Goal: Find specific page/section: Find specific page/section

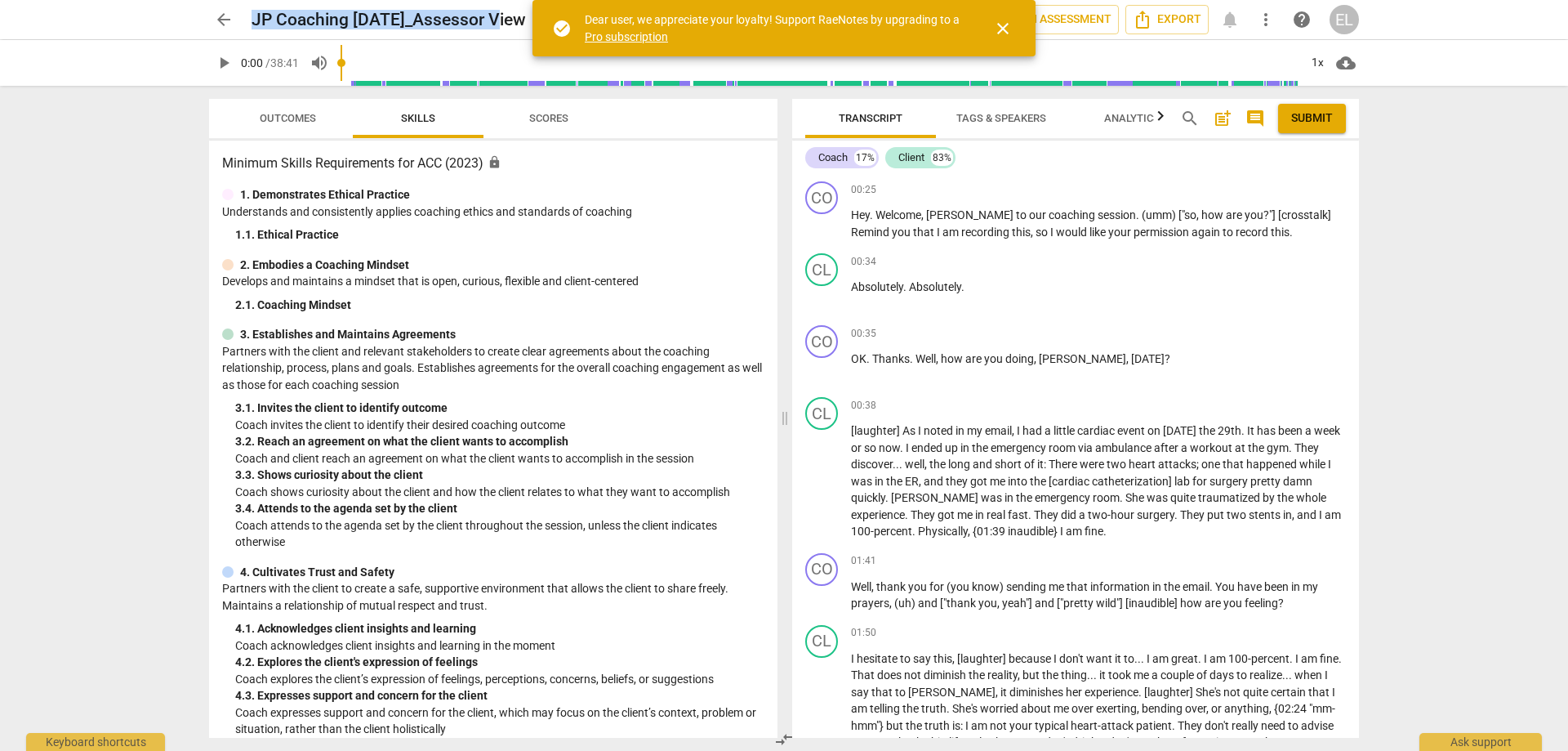
drag, startPoint x: 255, startPoint y: 21, endPoint x: 501, endPoint y: 28, distance: 246.1
click at [501, 28] on h2 "JP Coaching [DATE]_Assessor View" at bounding box center [388, 20] width 275 height 21
click at [1010, 24] on span "close" at bounding box center [1003, 28] width 20 height 20
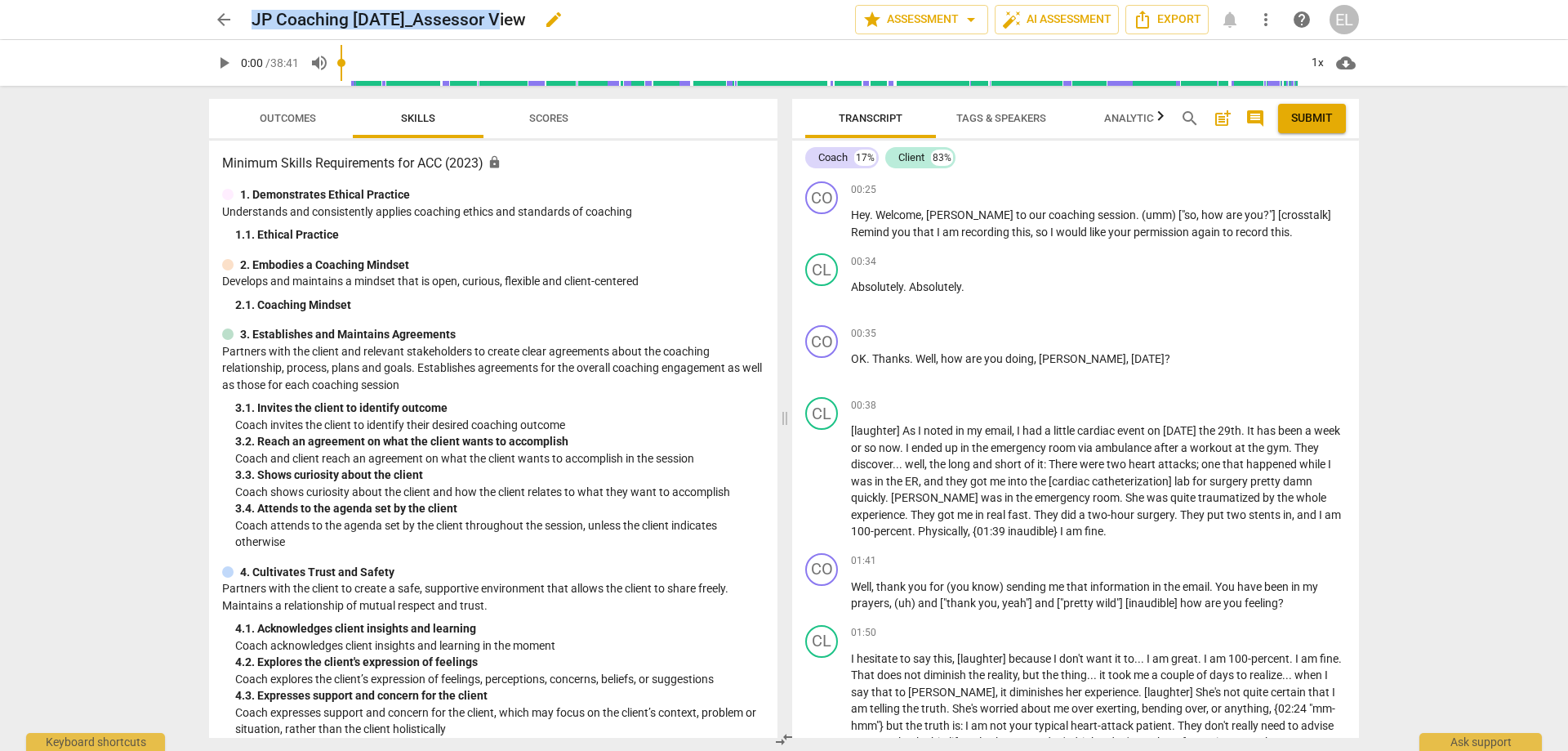
drag, startPoint x: 571, startPoint y: 22, endPoint x: 545, endPoint y: 22, distance: 26.0
click at [545, 22] on div "JP Coaching [DATE]_Assessor View edit" at bounding box center [546, 20] width 590 height 29
drag, startPoint x: 550, startPoint y: 22, endPoint x: 240, endPoint y: 27, distance: 310.0
click at [240, 27] on div "arrow_back JP Coaching [DATE]_Assessor View edit star Assessment arrow_drop_dow…" at bounding box center [784, 20] width 1150 height 29
copy h2 "JP Coaching [DATE]_Assessor View"
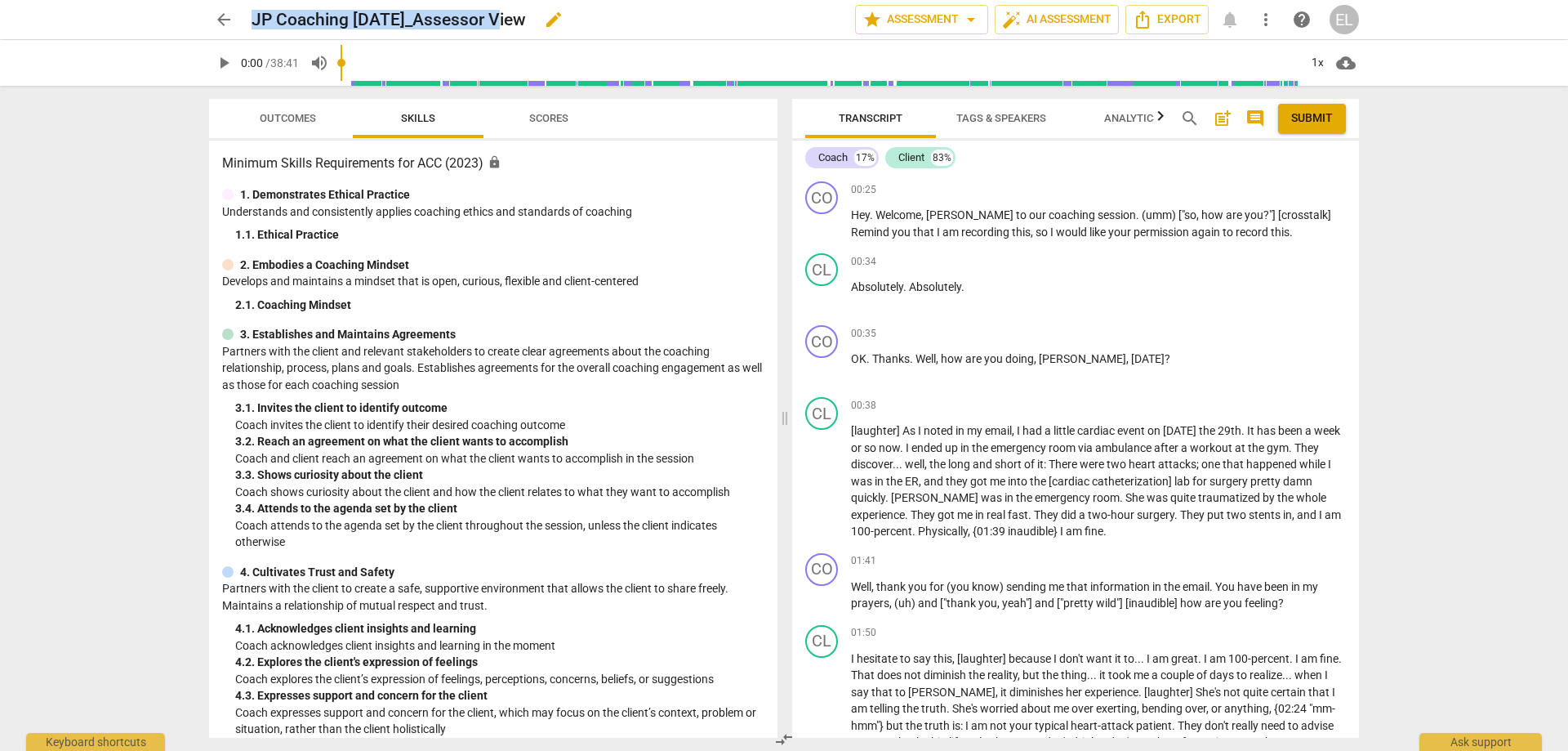
click at [526, 12] on h2 "JP Coaching [DATE]_Assessor View" at bounding box center [388, 20] width 275 height 21
drag, startPoint x: 549, startPoint y: 20, endPoint x: 252, endPoint y: 21, distance: 297.0
click at [252, 21] on h2 "JP Coaching [DATE]_Assessor View" at bounding box center [388, 20] width 275 height 21
copy h2 "JP Coaching [DATE]_Assessor View"
